Goal: Transaction & Acquisition: Book appointment/travel/reservation

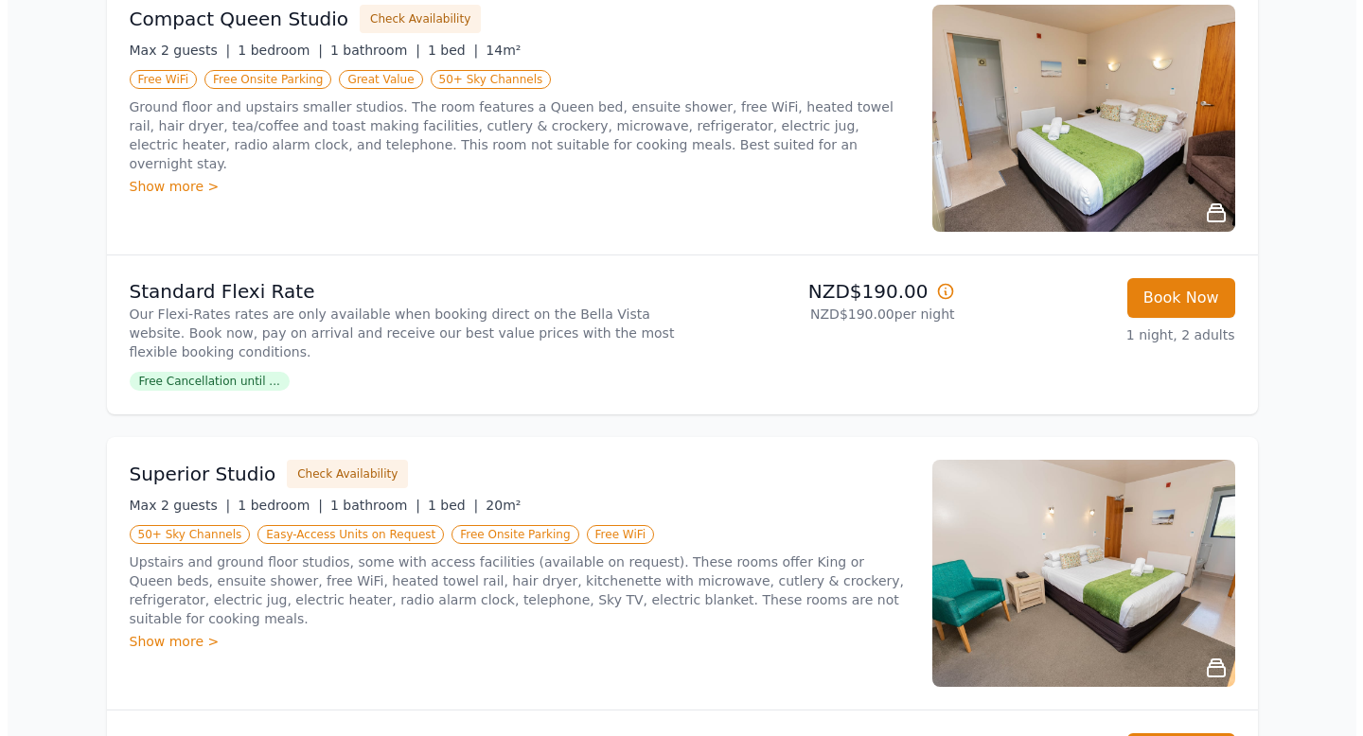
scroll to position [348, 0]
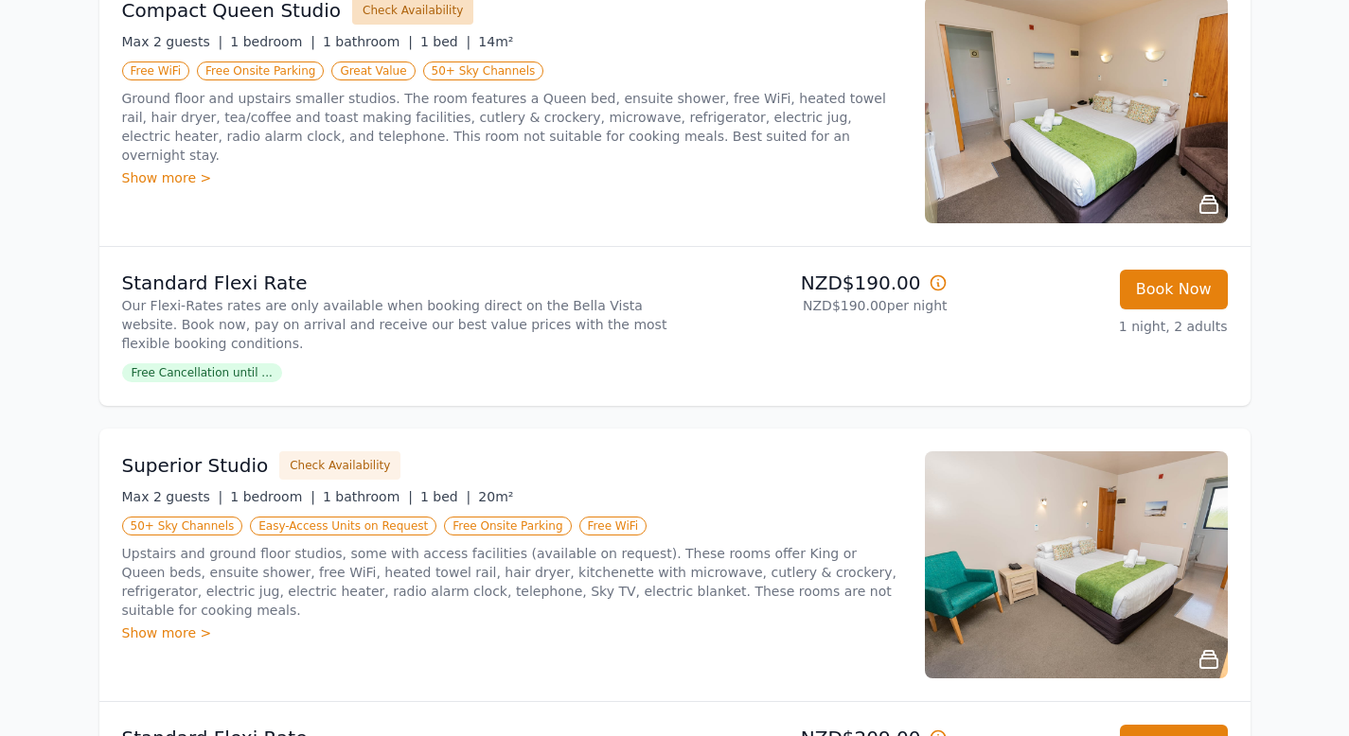
click at [397, 25] on button "Check Availability" at bounding box center [412, 10] width 121 height 28
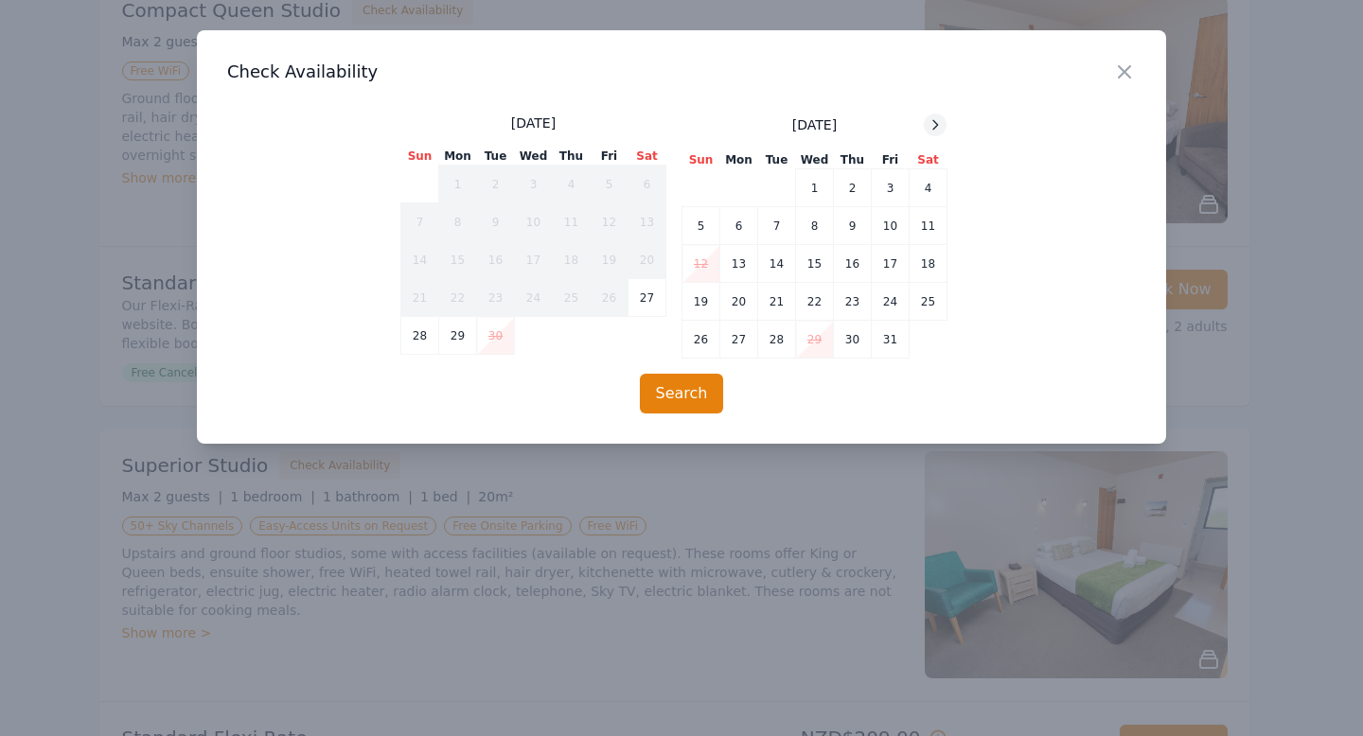
click at [934, 129] on icon at bounding box center [935, 124] width 5 height 9
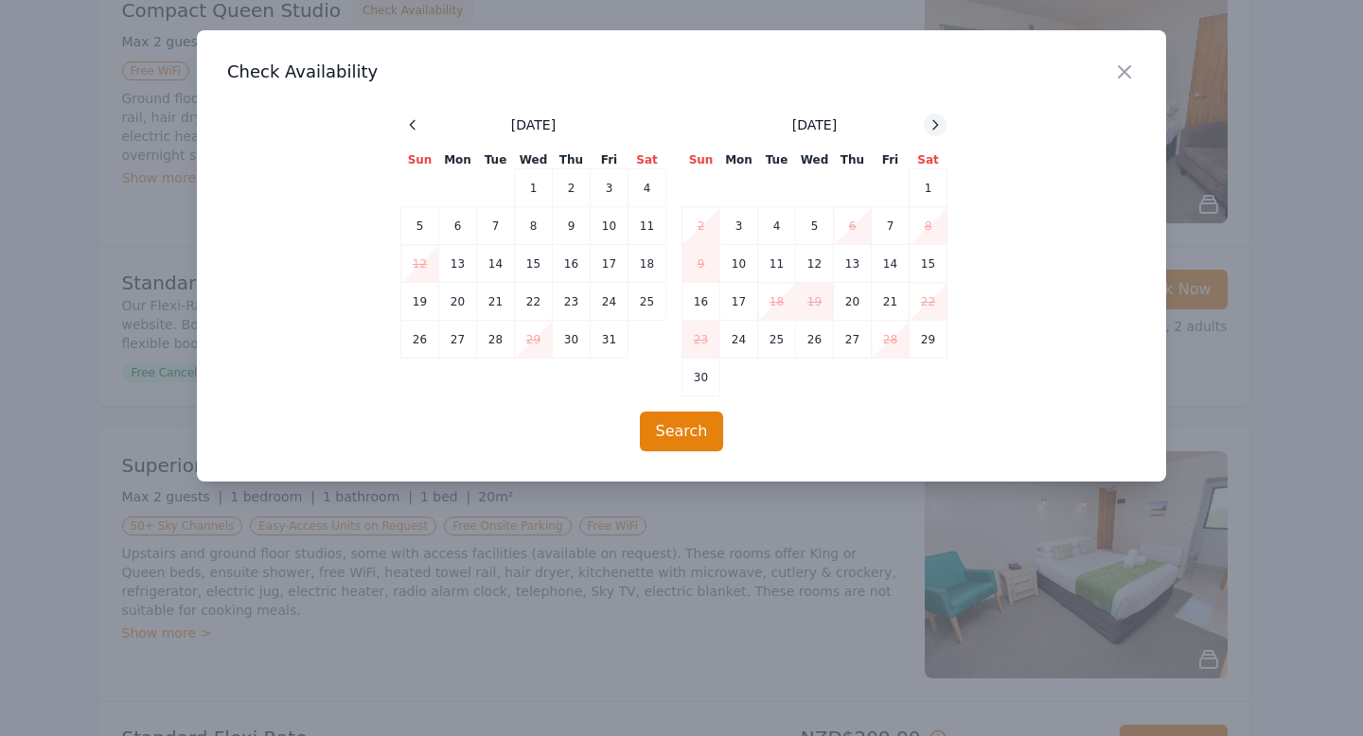
click at [934, 129] on icon at bounding box center [935, 124] width 5 height 9
click at [750, 283] on td "15" at bounding box center [739, 264] width 38 height 38
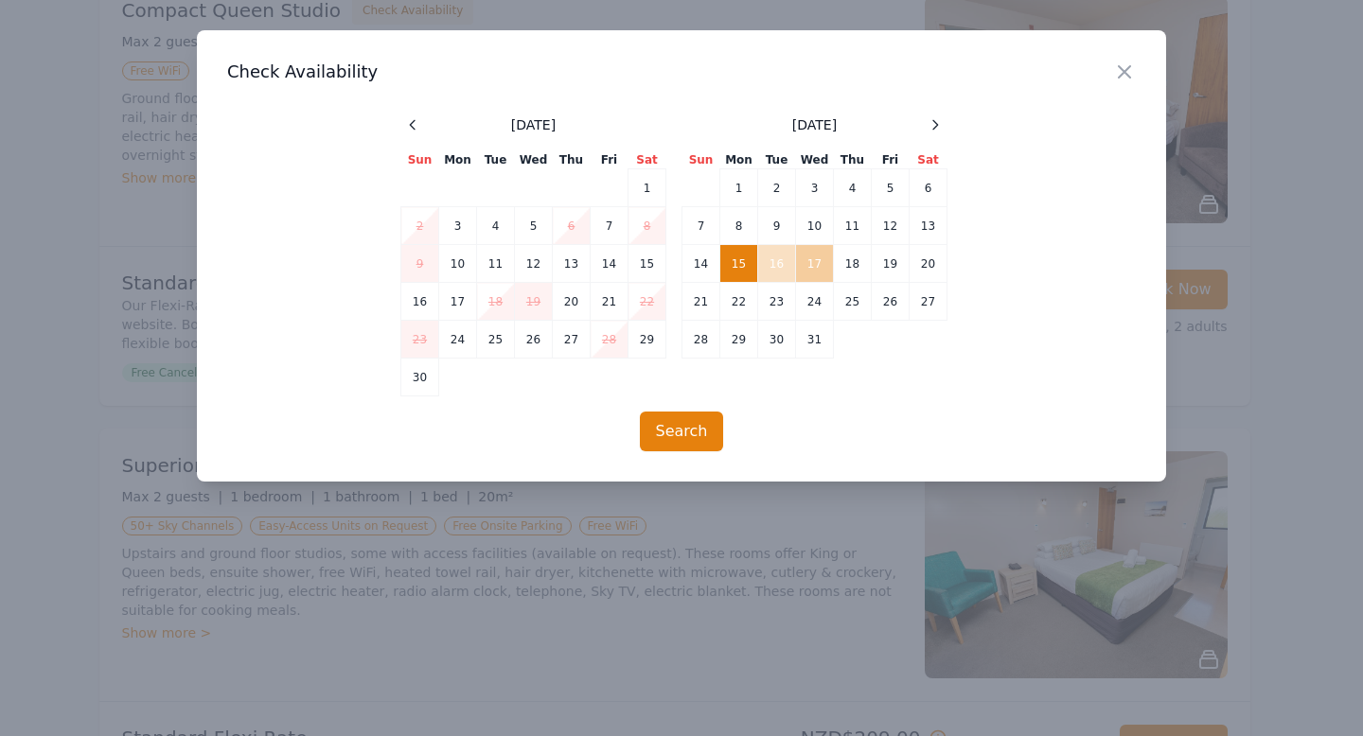
click at [808, 283] on td "17" at bounding box center [815, 264] width 38 height 38
click at [778, 283] on td "16" at bounding box center [777, 264] width 38 height 38
click at [887, 245] on td "12" at bounding box center [891, 226] width 38 height 38
click at [919, 245] on td "13" at bounding box center [929, 226] width 38 height 38
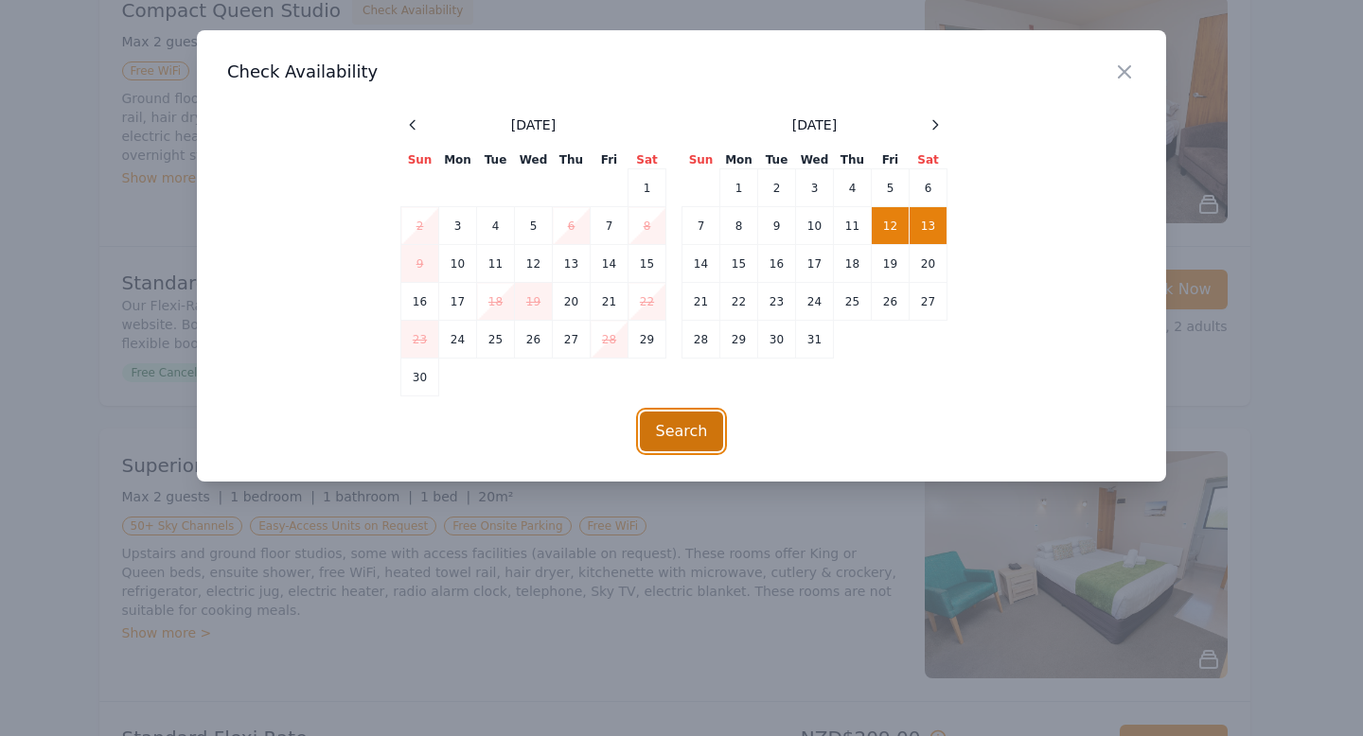
click at [686, 452] on button "Search" at bounding box center [682, 432] width 84 height 40
